Goal: Task Accomplishment & Management: Manage account settings

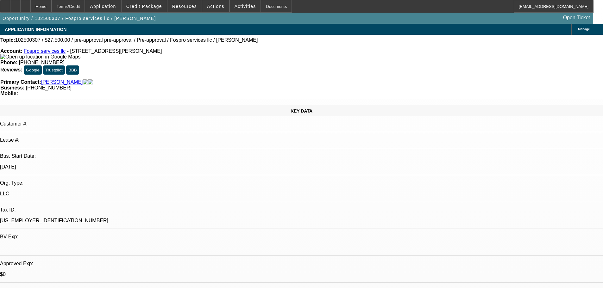
select select "0"
select select "2"
select select "0"
select select "6"
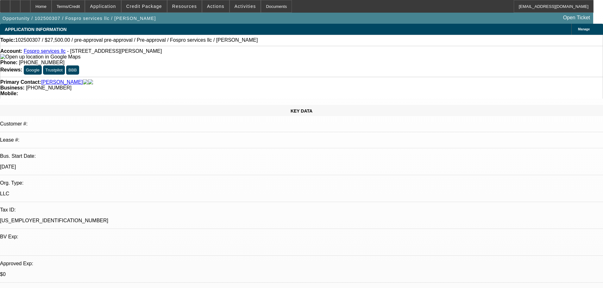
select select "0"
select select "2"
select select "0.1"
select select "4"
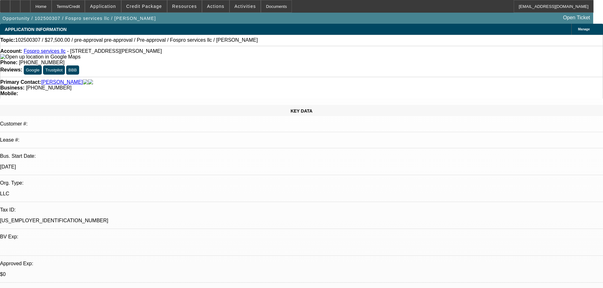
select select "0"
select select "2"
select select "0"
select select "6"
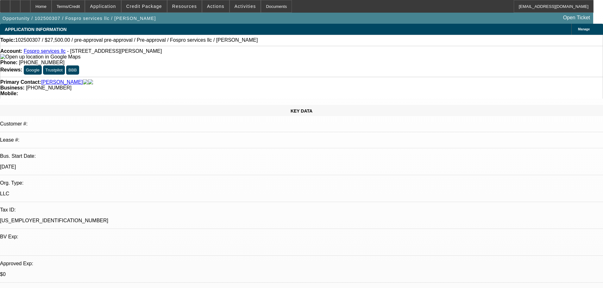
select select "0"
select select "2"
select select "0.1"
select select "4"
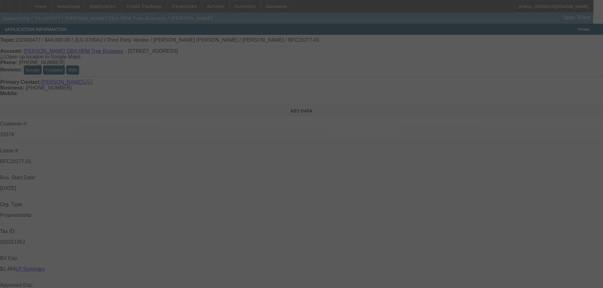
drag, startPoint x: 257, startPoint y: 70, endPoint x: 239, endPoint y: 71, distance: 18.1
click at [239, 71] on div at bounding box center [301, 144] width 603 height 288
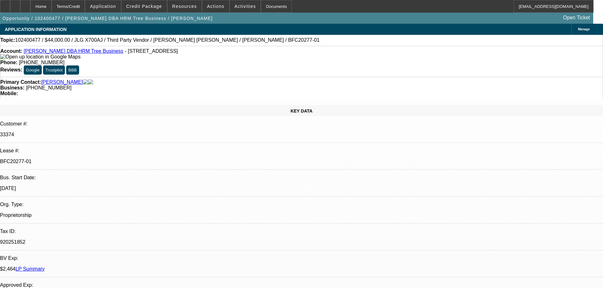
select select "0"
select select "2"
select select "0.1"
select select "4"
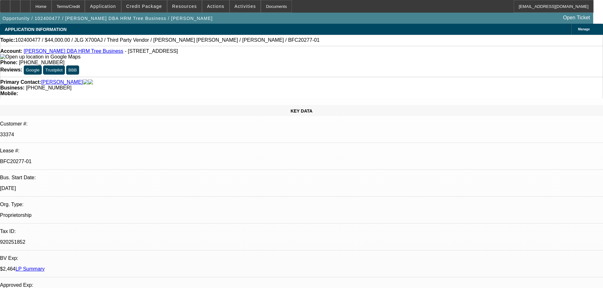
select select "0"
select select "3"
select select "0.1"
select select "4"
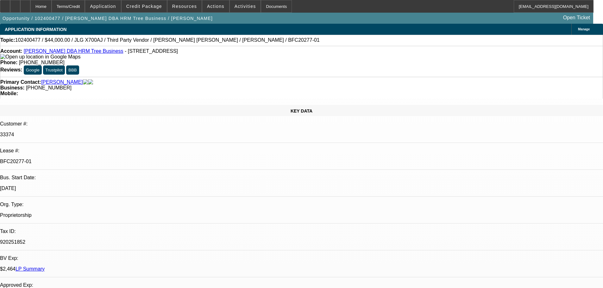
select select "0"
select select "2"
select select "0.1"
select select "4"
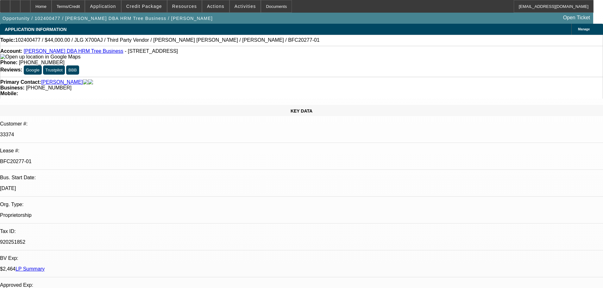
select select "0"
select select "2"
select select "0.1"
select select "4"
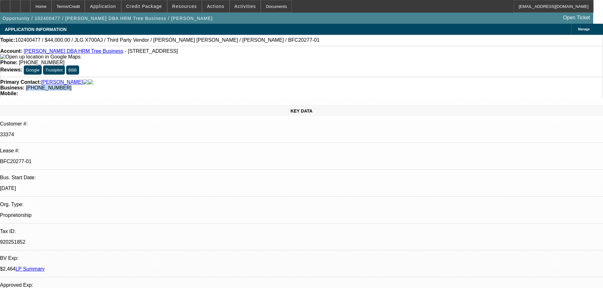
drag, startPoint x: 256, startPoint y: 69, endPoint x: 227, endPoint y: 72, distance: 29.6
click at [227, 85] on div "Business: (269) 759-9666" at bounding box center [301, 88] width 603 height 6
copy span "(269) 759-9666"
click at [221, 77] on div "Primary Contact: Perez, Marco Antonio Business: (269) 759-9666 Mobile:" at bounding box center [301, 88] width 603 height 22
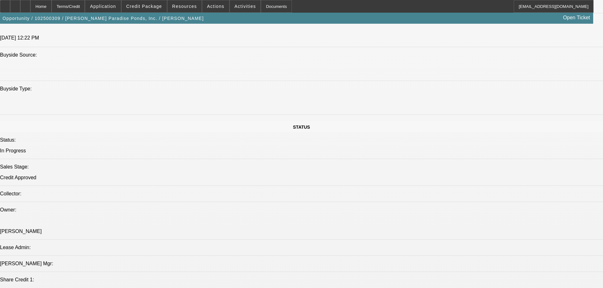
select select "0.1"
select select "2"
select select "0.1"
select select "4"
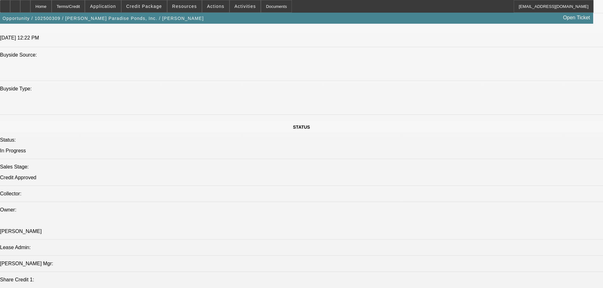
select select "0.1"
select select "2"
select select "0.1"
select select "4"
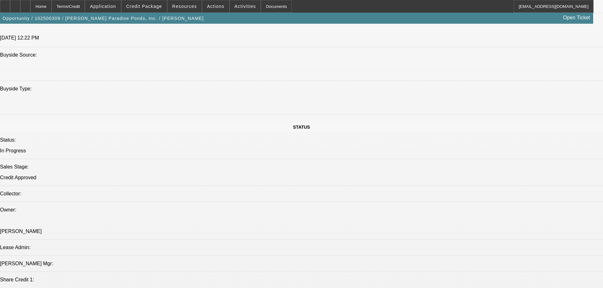
select select "0.1"
select select "2"
select select "0.1"
select select "4"
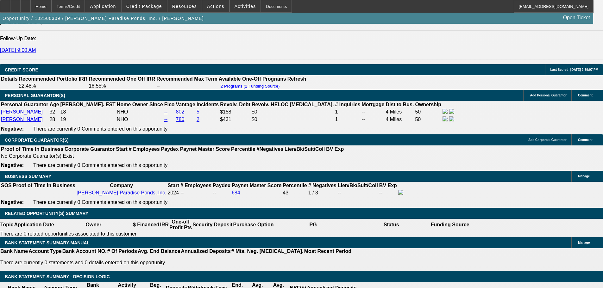
scroll to position [1077, 0]
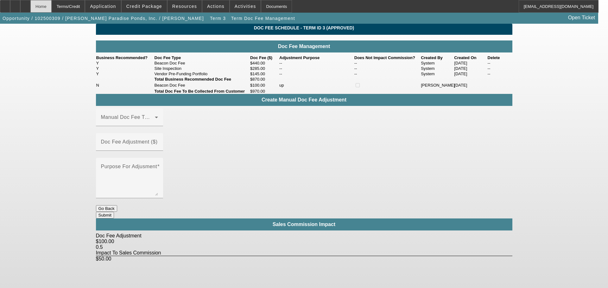
click at [52, 6] on div "Home" at bounding box center [40, 6] width 21 height 13
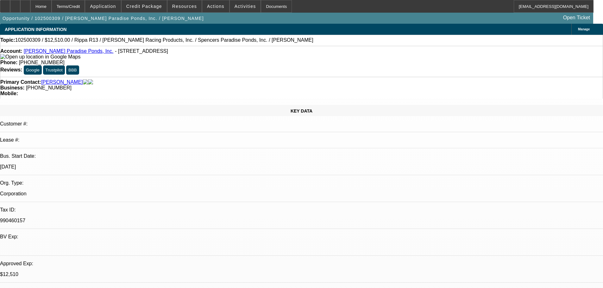
select select "0.1"
select select "2"
select select "0.1"
select select "4"
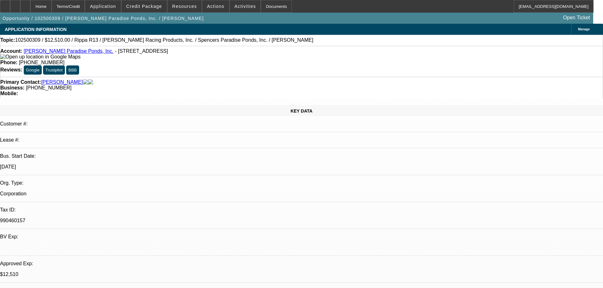
select select "0.1"
select select "2"
select select "0.1"
select select "4"
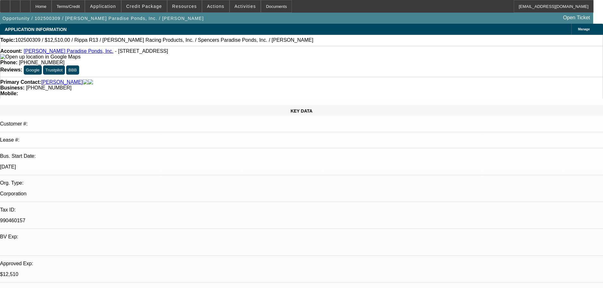
select select "0.1"
select select "2"
select select "0.1"
select select "4"
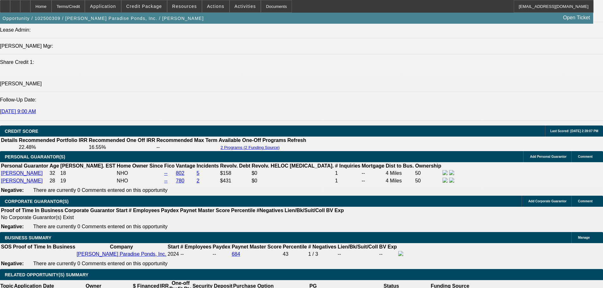
drag, startPoint x: 169, startPoint y: 277, endPoint x: 202, endPoint y: 247, distance: 44.4
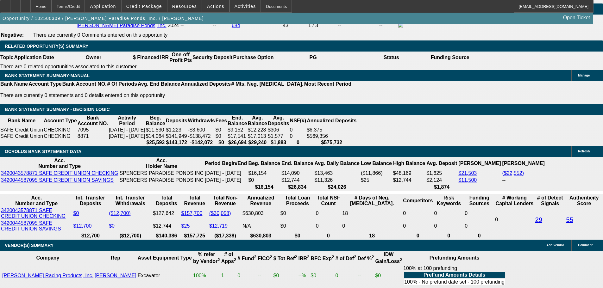
scroll to position [1059, 0]
